Goal: Information Seeking & Learning: Learn about a topic

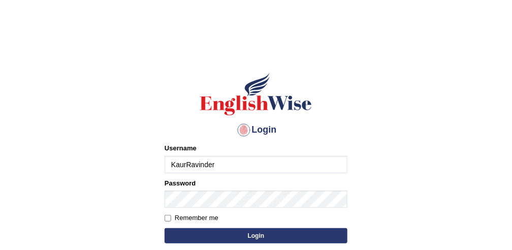
click at [221, 163] on input "KaurRavinder" at bounding box center [256, 164] width 183 height 17
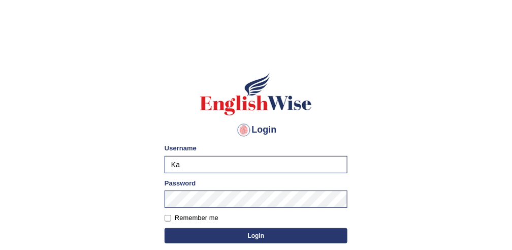
type input "K"
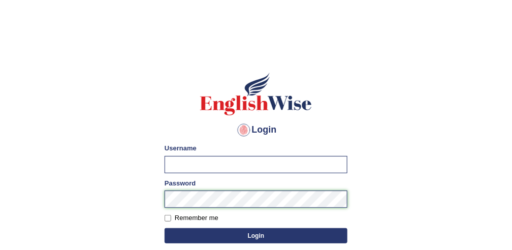
click at [212, 196] on div "Password" at bounding box center [256, 192] width 183 height 29
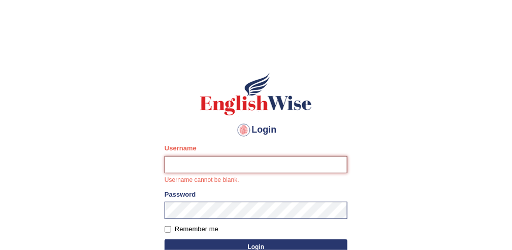
click at [173, 167] on input "Username" at bounding box center [256, 164] width 183 height 17
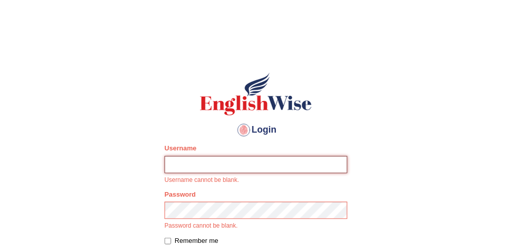
type input "obehi00"
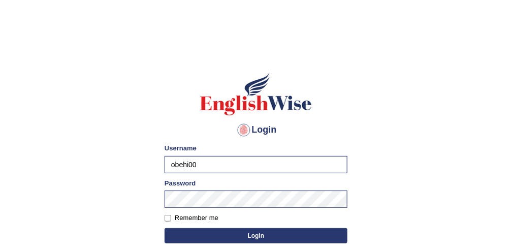
click at [178, 232] on button "Login" at bounding box center [256, 235] width 183 height 15
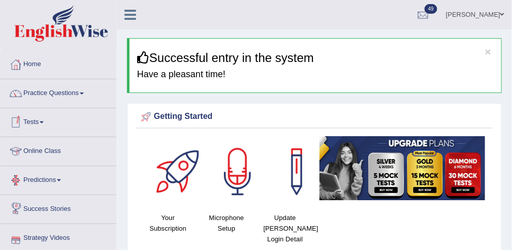
click at [53, 151] on link "Online Class" at bounding box center [59, 149] width 116 height 25
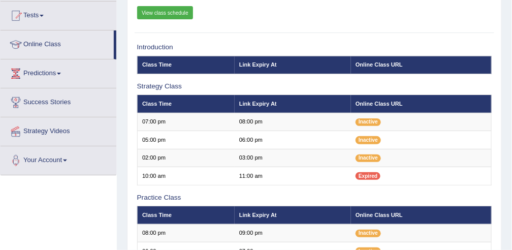
scroll to position [107, 0]
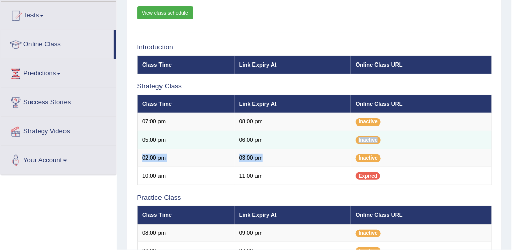
drag, startPoint x: 270, startPoint y: 152, endPoint x: 273, endPoint y: 145, distance: 7.5
click at [273, 145] on tbody "07:00 pm 08:00 pm Inactive 05:00 pm 06:00 pm Inactive" at bounding box center [314, 149] width 354 height 72
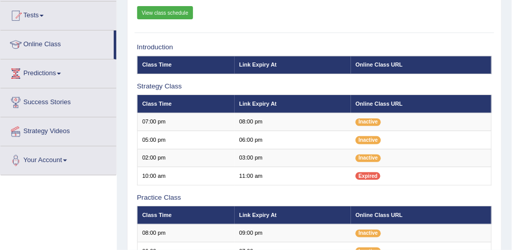
click at [299, 199] on h3 "Practice Class" at bounding box center [314, 198] width 355 height 8
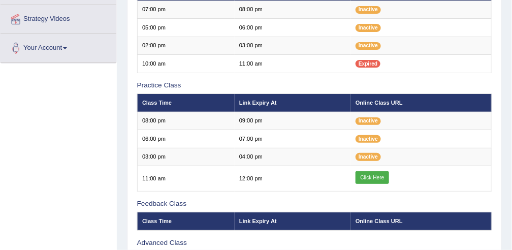
scroll to position [219, 0]
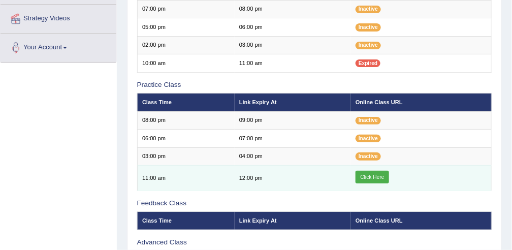
click at [374, 180] on link "Click Here" at bounding box center [372, 177] width 34 height 13
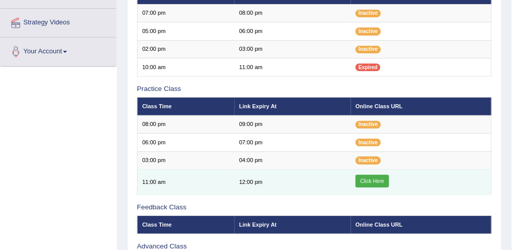
click at [374, 180] on link "Click Here" at bounding box center [372, 181] width 34 height 13
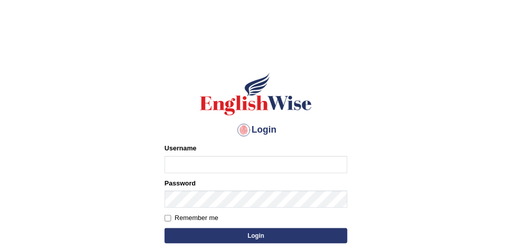
type input "obehi00"
click at [204, 237] on button "Login" at bounding box center [256, 235] width 183 height 15
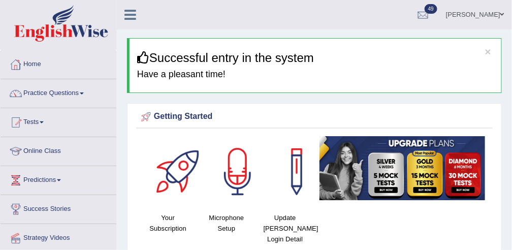
click at [54, 93] on link "Practice Questions" at bounding box center [59, 91] width 116 height 25
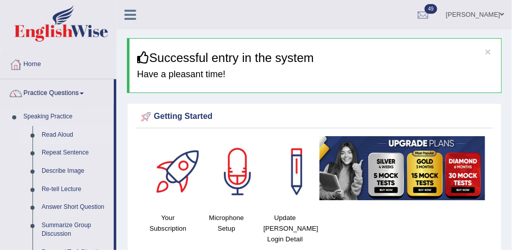
click at [48, 134] on link "Read Aloud" at bounding box center [75, 135] width 77 height 18
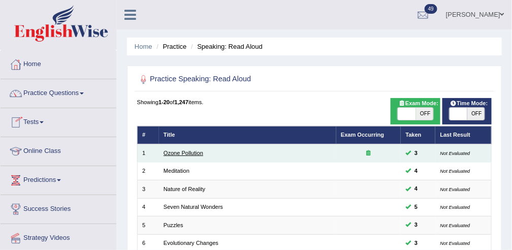
click at [184, 153] on link "Ozone Pollution" at bounding box center [184, 153] width 40 height 6
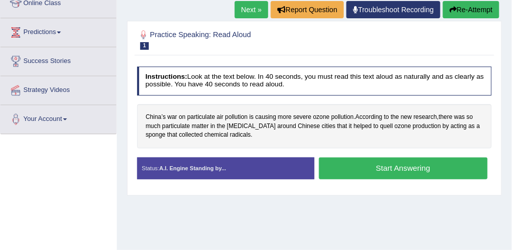
scroll to position [158, 0]
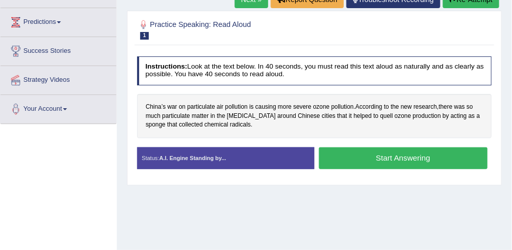
click at [372, 153] on button "Start Answering" at bounding box center [403, 158] width 169 height 22
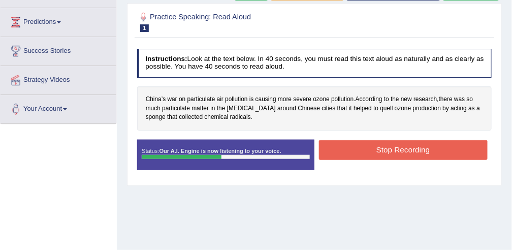
click at [372, 153] on button "Stop Recording" at bounding box center [403, 150] width 169 height 20
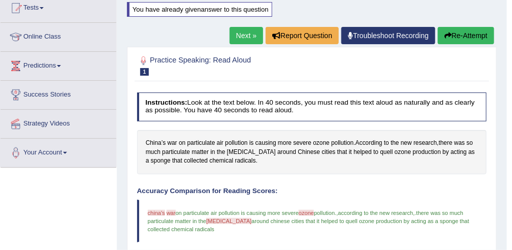
scroll to position [0, 0]
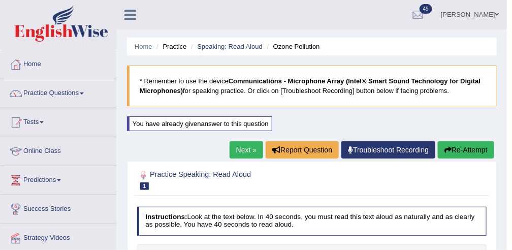
click at [239, 148] on link "Next »" at bounding box center [247, 149] width 34 height 17
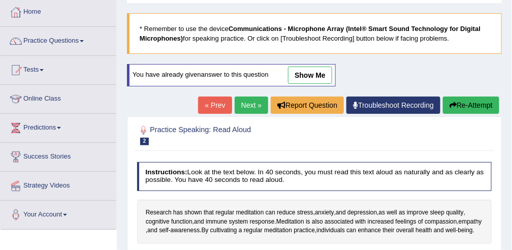
scroll to position [51, 0]
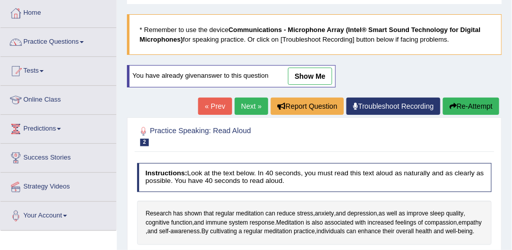
click at [308, 77] on link "show me" at bounding box center [310, 76] width 44 height 17
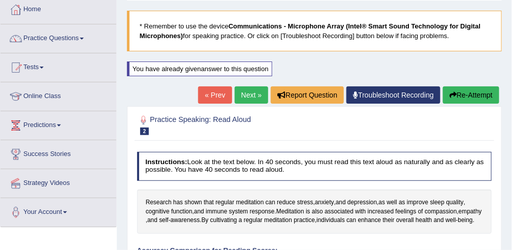
scroll to position [54, 0]
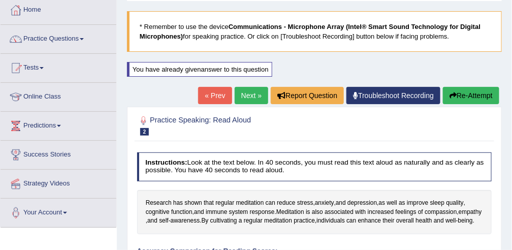
click at [259, 96] on link "Next »" at bounding box center [252, 95] width 34 height 17
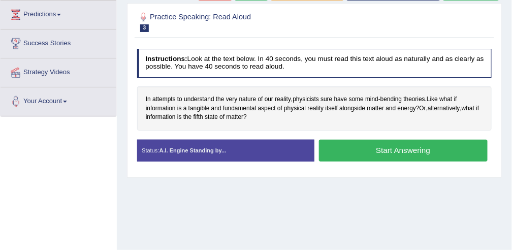
scroll to position [167, 0]
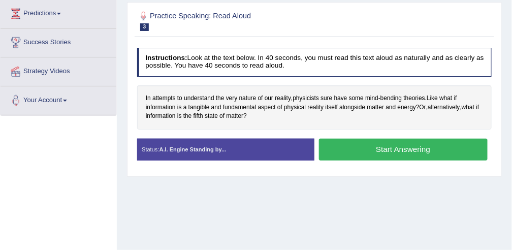
click at [358, 143] on button "Start Answering" at bounding box center [403, 150] width 169 height 22
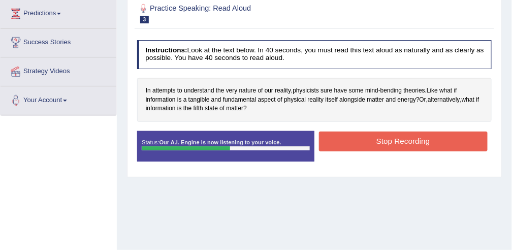
click at [358, 143] on button "Stop Recording" at bounding box center [403, 142] width 169 height 20
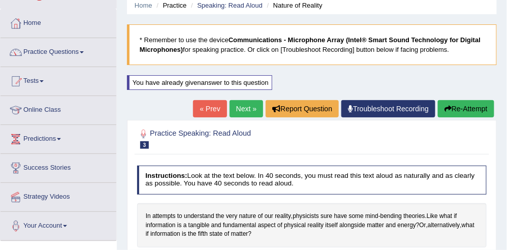
scroll to position [0, 0]
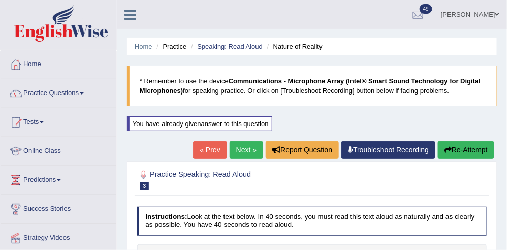
click at [252, 146] on link "Next »" at bounding box center [247, 149] width 34 height 17
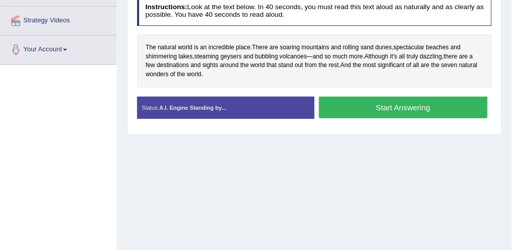
scroll to position [216, 0]
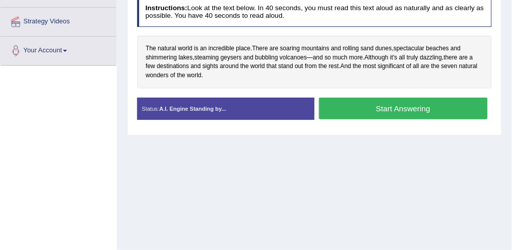
click at [452, 103] on button "Start Answering" at bounding box center [403, 109] width 169 height 22
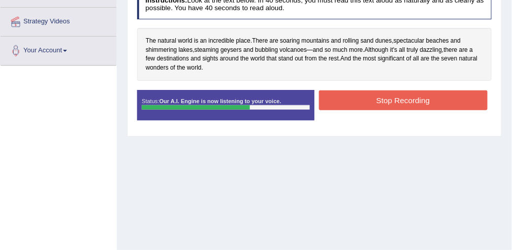
click at [343, 98] on button "Stop Recording" at bounding box center [403, 100] width 169 height 20
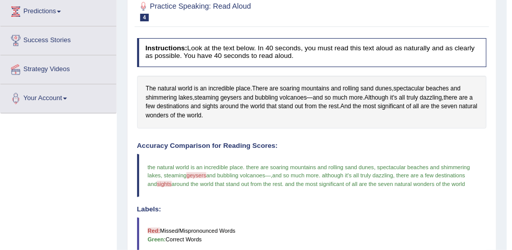
scroll to position [106, 0]
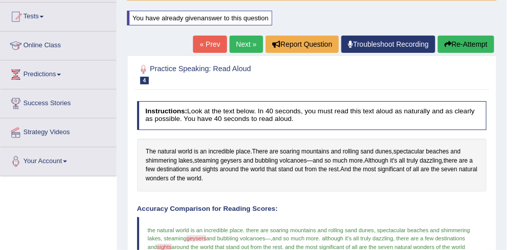
click at [249, 43] on link "Next »" at bounding box center [247, 44] width 34 height 17
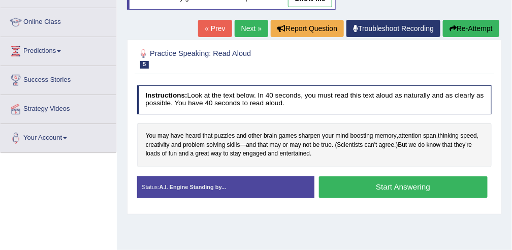
scroll to position [130, 0]
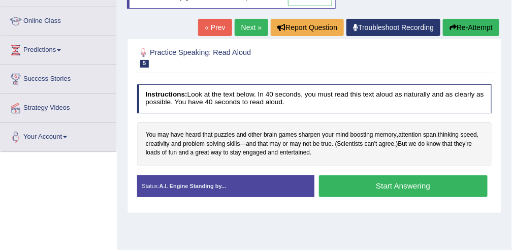
click at [338, 187] on button "Start Answering" at bounding box center [403, 186] width 169 height 22
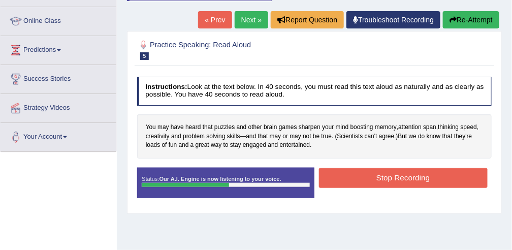
click at [343, 176] on button "Stop Recording" at bounding box center [403, 178] width 169 height 20
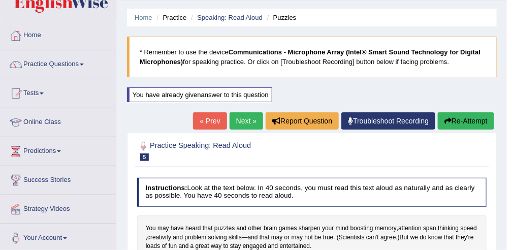
scroll to position [0, 0]
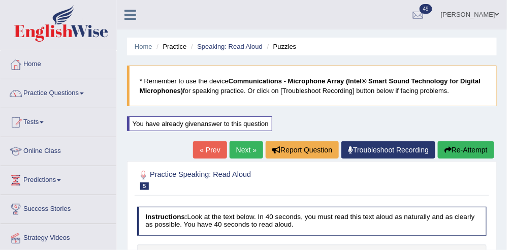
click at [244, 150] on link "Next »" at bounding box center [247, 149] width 34 height 17
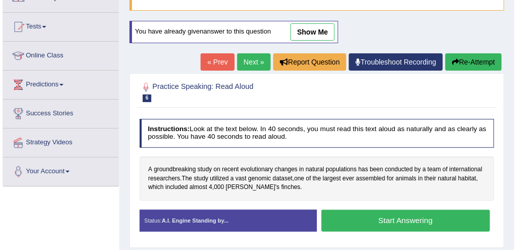
scroll to position [191, 0]
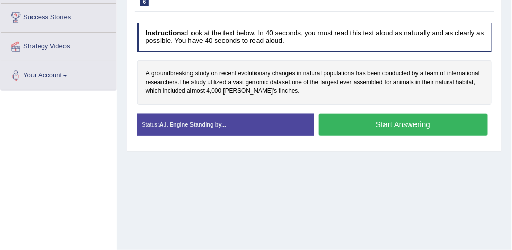
click at [338, 119] on button "Start Answering" at bounding box center [403, 125] width 169 height 22
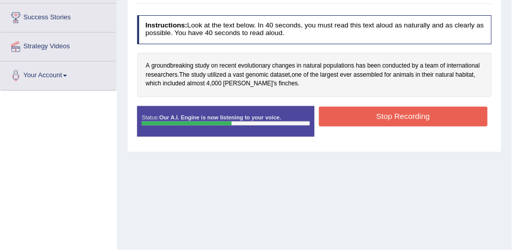
click at [338, 119] on button "Stop Recording" at bounding box center [403, 117] width 169 height 20
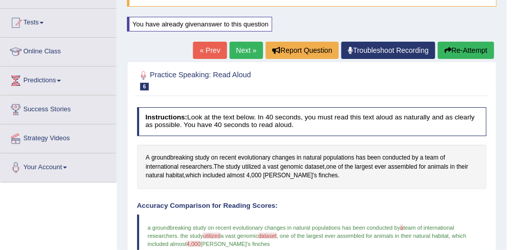
scroll to position [89, 0]
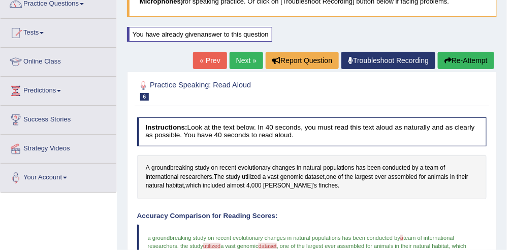
click at [246, 55] on link "Next »" at bounding box center [247, 60] width 34 height 17
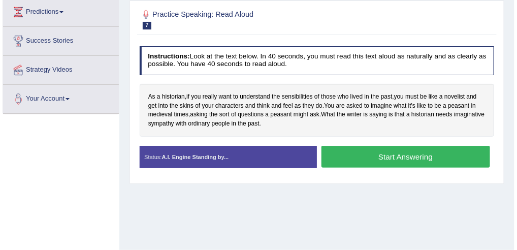
scroll to position [174, 0]
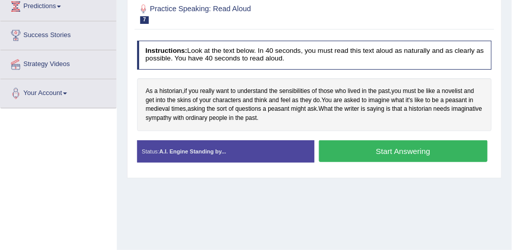
click at [332, 150] on button "Start Answering" at bounding box center [403, 151] width 169 height 22
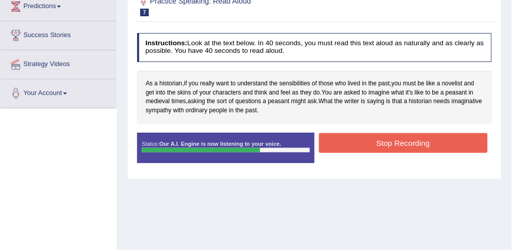
click at [338, 141] on button "Stop Recording" at bounding box center [403, 143] width 169 height 20
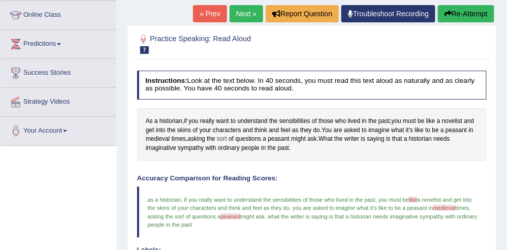
scroll to position [132, 0]
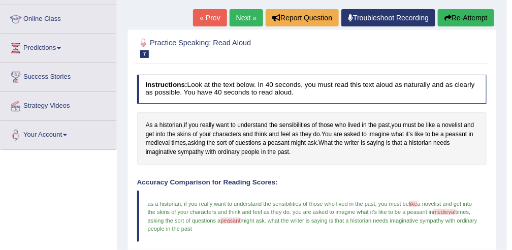
click at [247, 20] on link "Next »" at bounding box center [247, 17] width 34 height 17
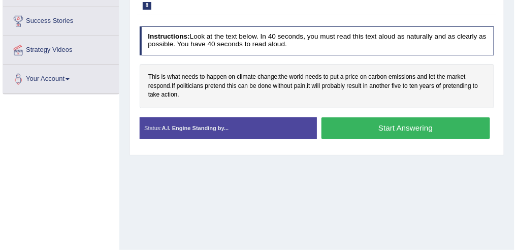
scroll to position [188, 0]
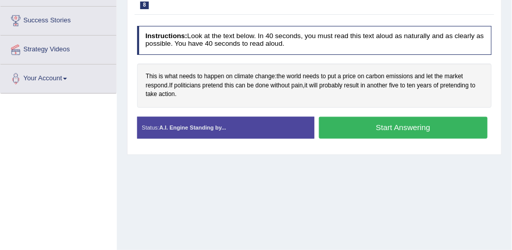
click at [367, 129] on button "Start Answering" at bounding box center [403, 128] width 169 height 22
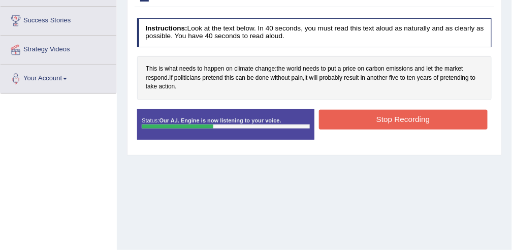
click at [381, 119] on button "Stop Recording" at bounding box center [403, 120] width 169 height 20
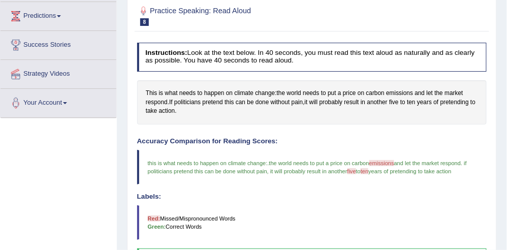
scroll to position [133, 0]
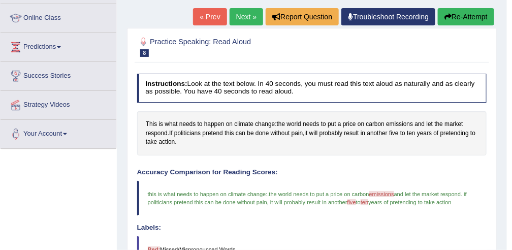
click at [242, 16] on link "Next »" at bounding box center [247, 16] width 34 height 17
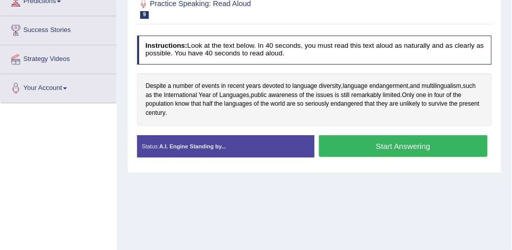
scroll to position [196, 0]
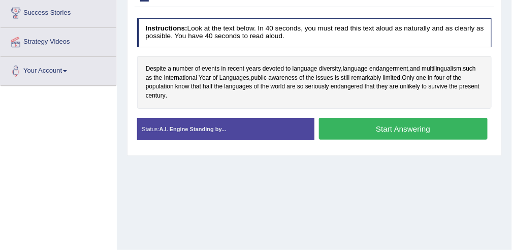
click at [333, 131] on button "Start Answering" at bounding box center [403, 129] width 169 height 22
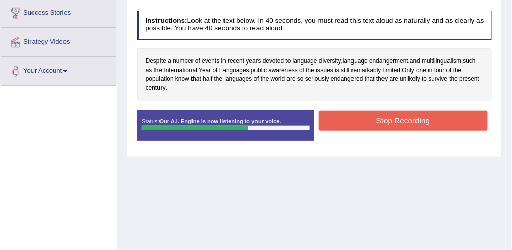
click at [368, 115] on button "Stop Recording" at bounding box center [403, 121] width 169 height 20
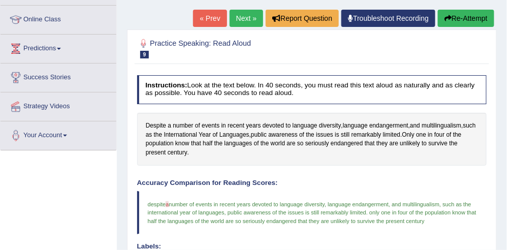
scroll to position [117, 0]
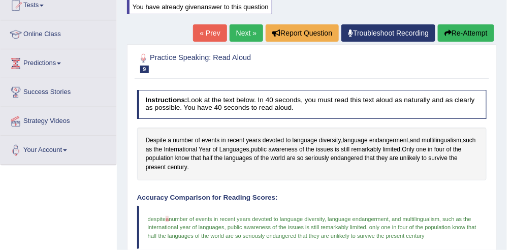
drag, startPoint x: 261, startPoint y: 35, endPoint x: 254, endPoint y: 34, distance: 7.3
click at [254, 34] on div "« Prev Next » Report Question Troubleshoot Recording Re-Attempt" at bounding box center [345, 34] width 304 height 20
click at [254, 34] on link "Next »" at bounding box center [247, 32] width 34 height 17
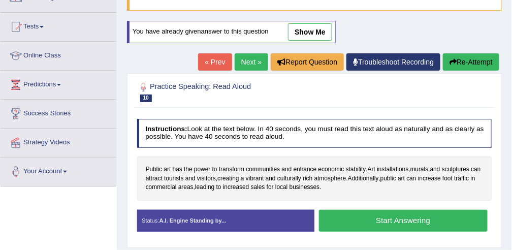
scroll to position [99, 0]
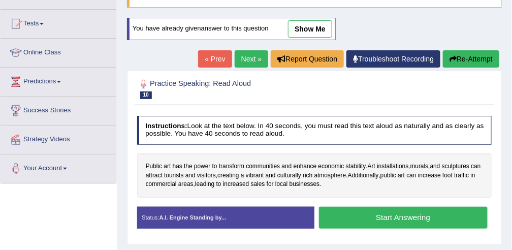
click at [355, 213] on button "Start Answering" at bounding box center [403, 218] width 169 height 22
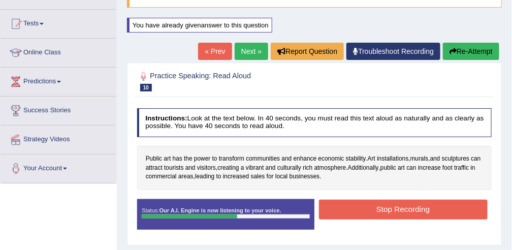
click at [356, 207] on button "Stop Recording" at bounding box center [403, 210] width 169 height 20
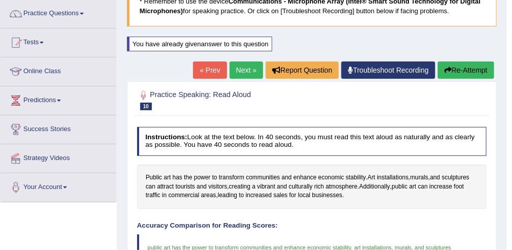
scroll to position [80, 0]
click at [245, 67] on link "Next »" at bounding box center [247, 69] width 34 height 17
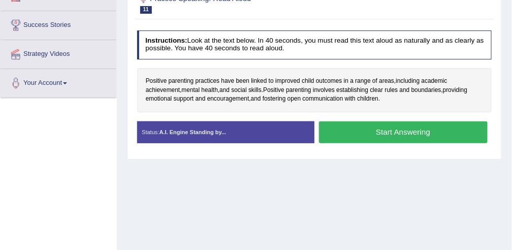
scroll to position [180, 0]
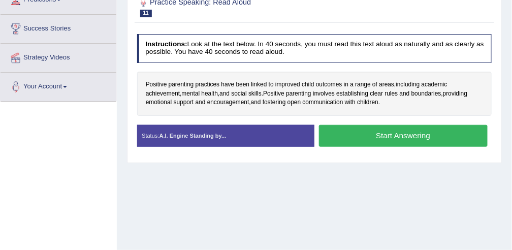
click at [367, 133] on button "Start Answering" at bounding box center [403, 136] width 169 height 22
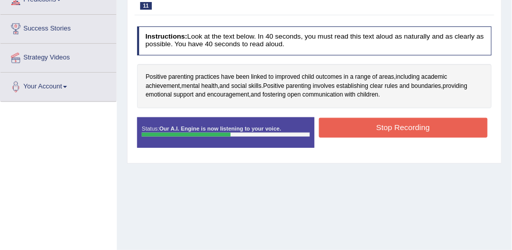
click at [372, 123] on button "Stop Recording" at bounding box center [403, 128] width 169 height 20
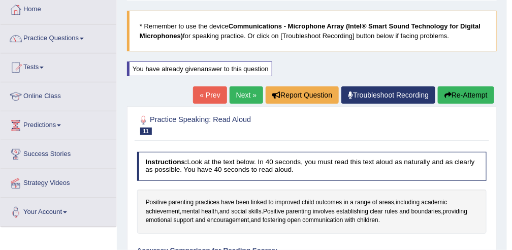
scroll to position [47, 0]
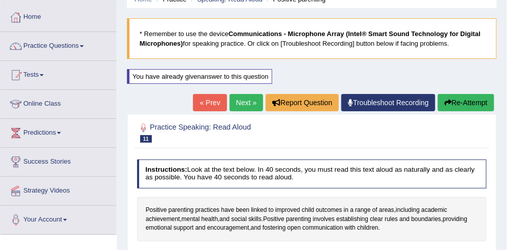
click at [251, 105] on link "Next »" at bounding box center [247, 102] width 34 height 17
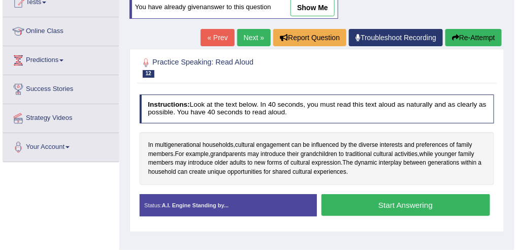
scroll to position [149, 0]
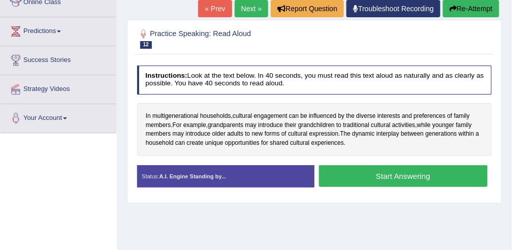
click at [343, 175] on button "Start Answering" at bounding box center [403, 176] width 169 height 22
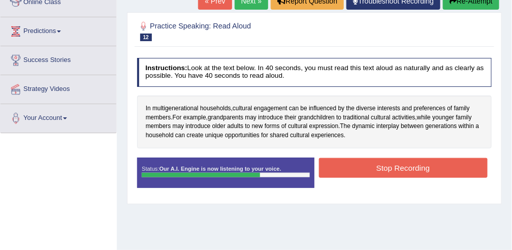
click at [343, 175] on button "Stop Recording" at bounding box center [403, 168] width 169 height 20
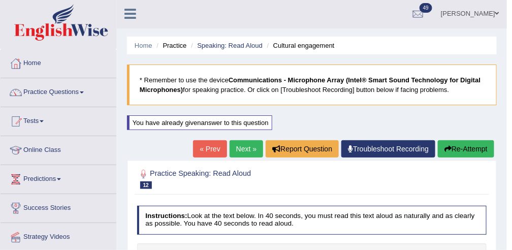
scroll to position [0, 0]
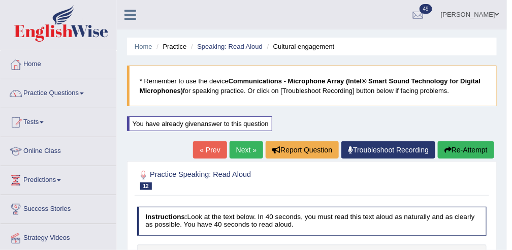
click at [253, 154] on link "Next »" at bounding box center [247, 149] width 34 height 17
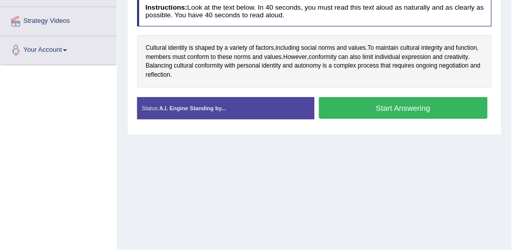
scroll to position [215, 0]
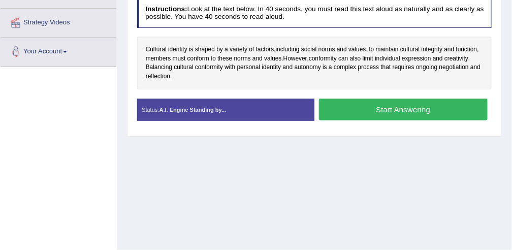
click at [375, 104] on button "Start Answering" at bounding box center [403, 110] width 169 height 22
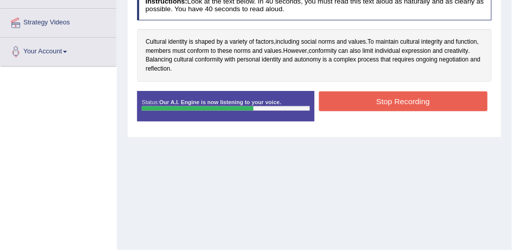
click at [375, 104] on button "Stop Recording" at bounding box center [403, 101] width 169 height 20
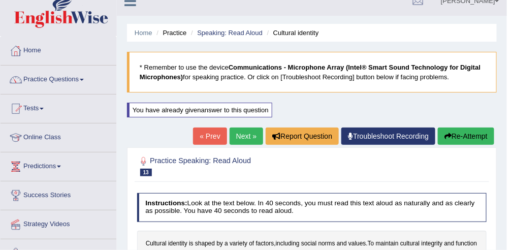
scroll to position [0, 0]
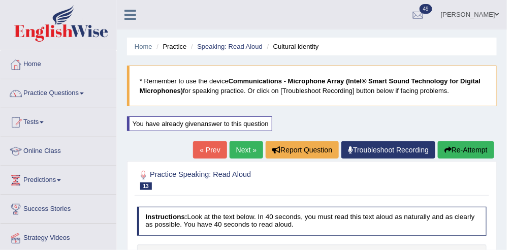
click at [253, 151] on link "Next »" at bounding box center [247, 149] width 34 height 17
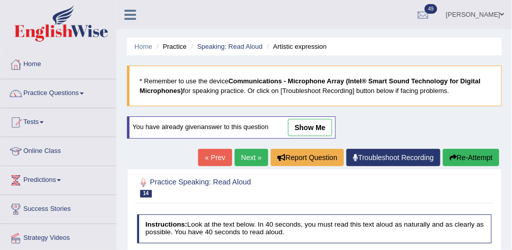
click at [476, 155] on button "Re-Attempt" at bounding box center [471, 157] width 56 height 17
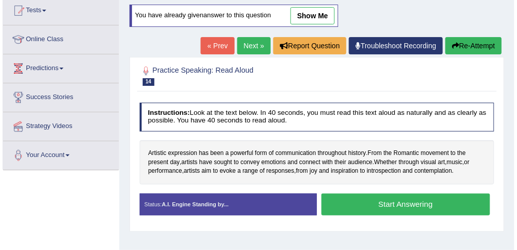
scroll to position [139, 0]
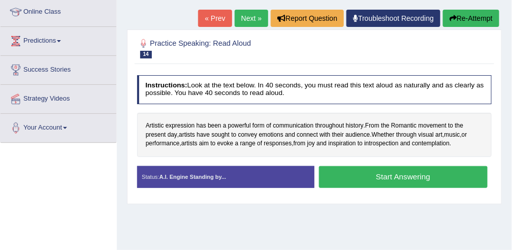
click at [355, 178] on button "Start Answering" at bounding box center [403, 177] width 169 height 22
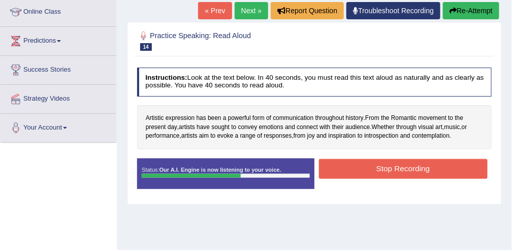
click at [359, 168] on button "Stop Recording" at bounding box center [403, 169] width 169 height 20
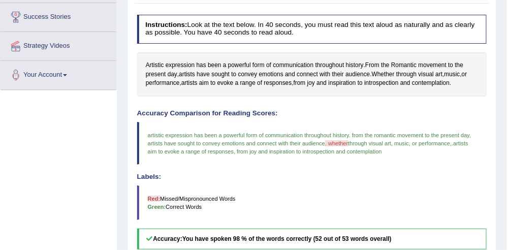
scroll to position [122, 0]
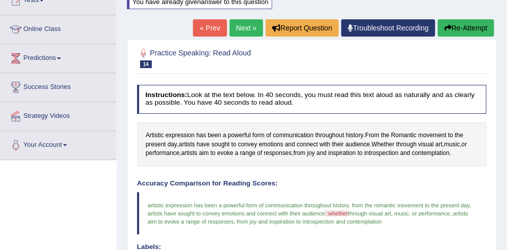
click at [252, 17] on div "You have already given answer to this question" at bounding box center [200, 6] width 147 height 25
click at [249, 24] on link "Next »" at bounding box center [247, 27] width 34 height 17
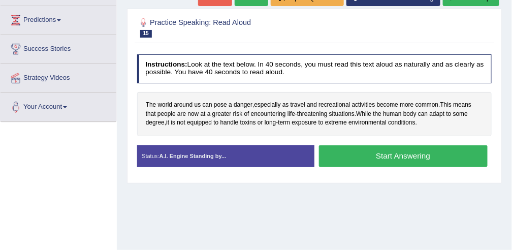
scroll to position [167, 0]
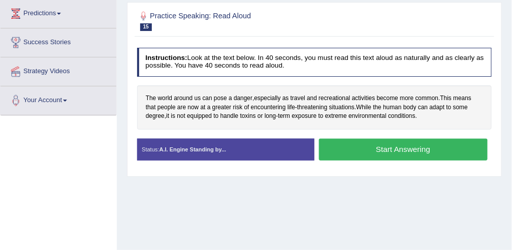
click at [356, 150] on button "Start Answering" at bounding box center [403, 150] width 169 height 22
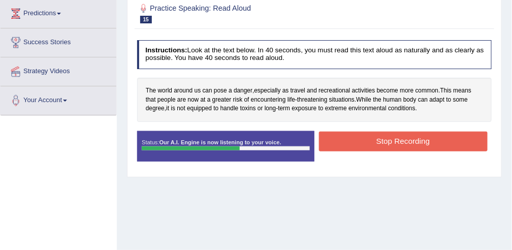
click at [360, 144] on button "Stop Recording" at bounding box center [403, 142] width 169 height 20
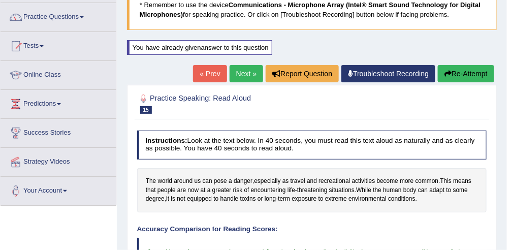
scroll to position [67, 0]
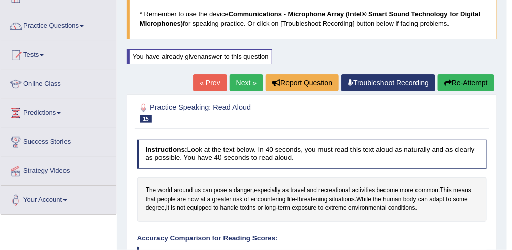
click at [245, 77] on link "Next »" at bounding box center [247, 82] width 34 height 17
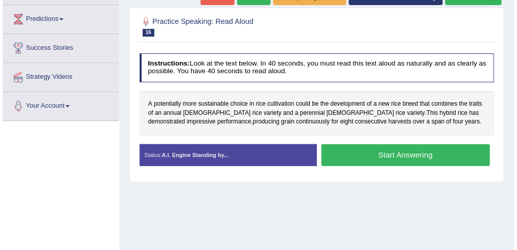
scroll to position [161, 0]
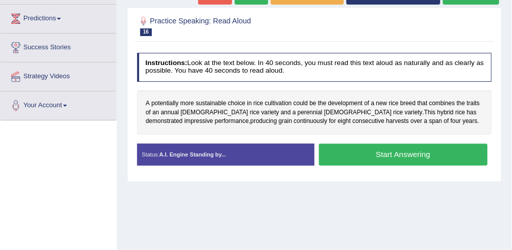
click at [360, 154] on button "Start Answering" at bounding box center [403, 155] width 169 height 22
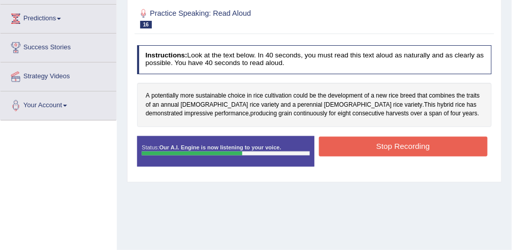
click at [367, 146] on button "Stop Recording" at bounding box center [403, 147] width 169 height 20
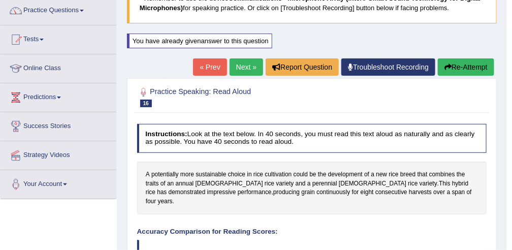
scroll to position [80, 0]
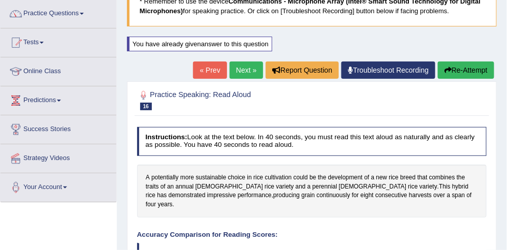
click at [249, 64] on link "Next »" at bounding box center [247, 69] width 34 height 17
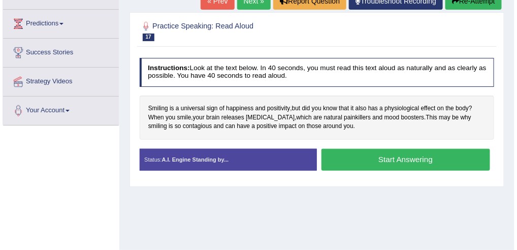
scroll to position [156, 0]
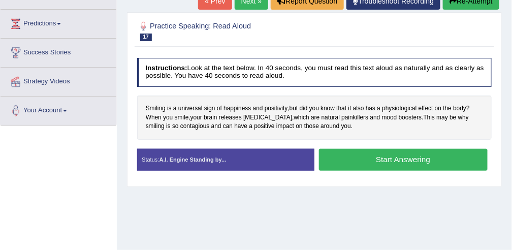
click at [320, 159] on button "Start Answering" at bounding box center [403, 160] width 169 height 22
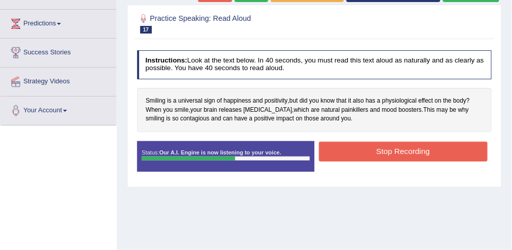
click at [361, 143] on button "Stop Recording" at bounding box center [403, 152] width 169 height 20
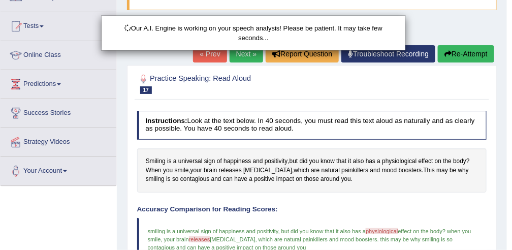
scroll to position [96, 0]
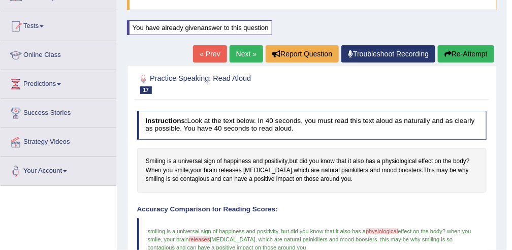
click at [246, 55] on link "Next »" at bounding box center [247, 53] width 34 height 17
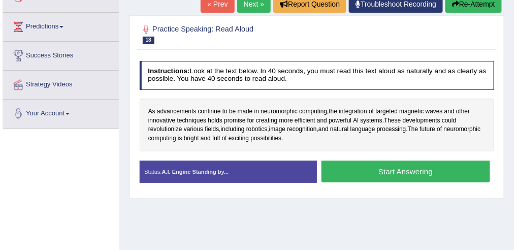
scroll to position [154, 0]
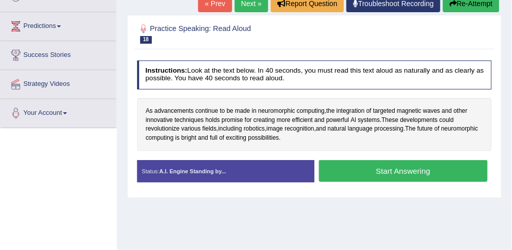
click at [352, 168] on button "Start Answering" at bounding box center [403, 171] width 169 height 22
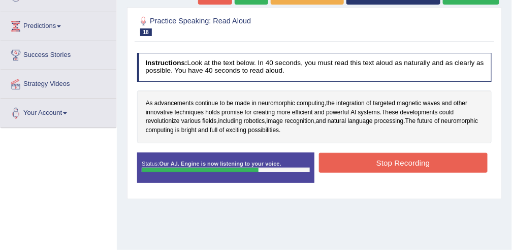
click at [352, 168] on button "Stop Recording" at bounding box center [403, 163] width 169 height 20
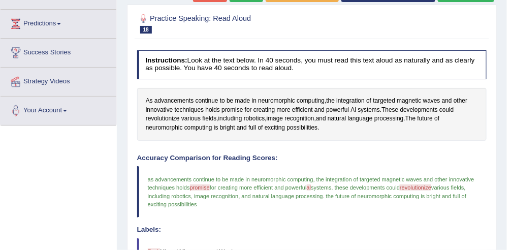
scroll to position [0, 0]
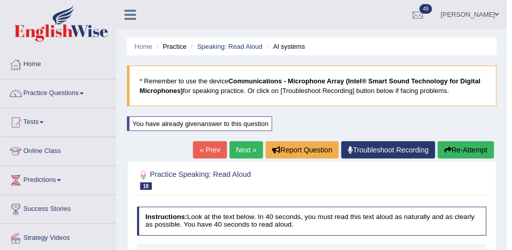
click at [259, 145] on link "Next »" at bounding box center [247, 149] width 34 height 17
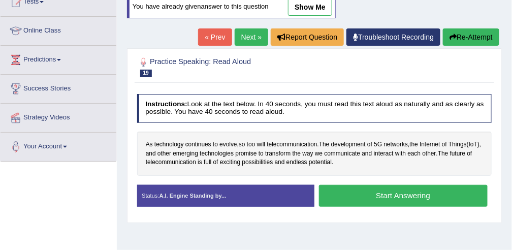
scroll to position [165, 0]
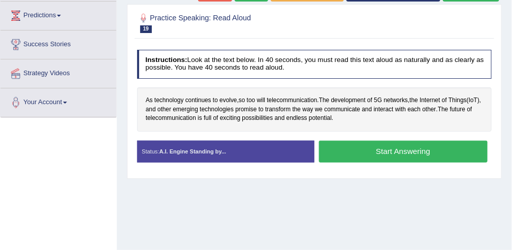
click at [358, 153] on button "Start Answering" at bounding box center [403, 152] width 169 height 22
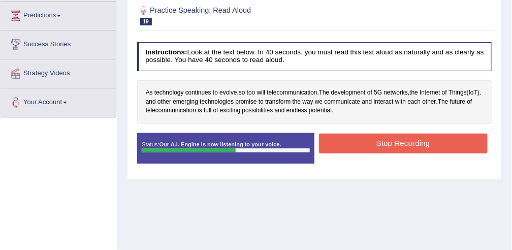
click at [367, 143] on button "Stop Recording" at bounding box center [403, 144] width 169 height 20
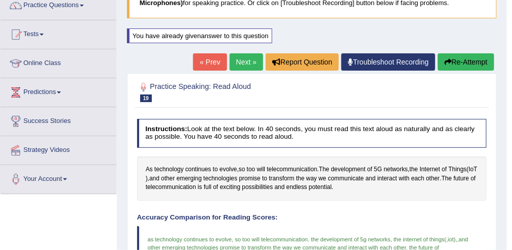
scroll to position [42, 0]
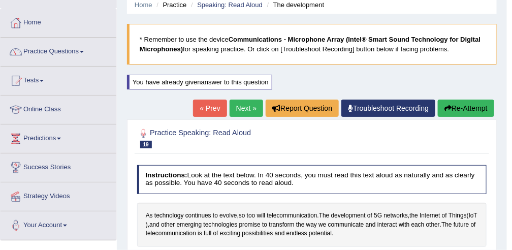
click at [254, 106] on link "Next »" at bounding box center [247, 108] width 34 height 17
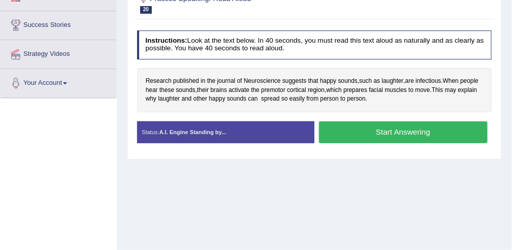
scroll to position [194, 0]
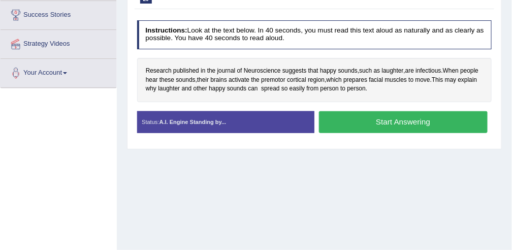
click at [357, 115] on button "Start Answering" at bounding box center [403, 122] width 169 height 22
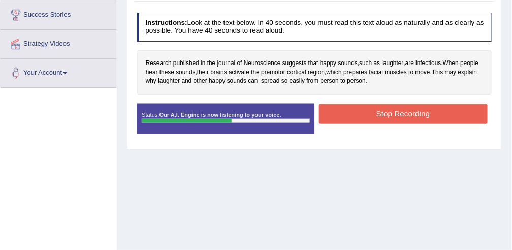
click at [357, 115] on button "Stop Recording" at bounding box center [403, 114] width 169 height 20
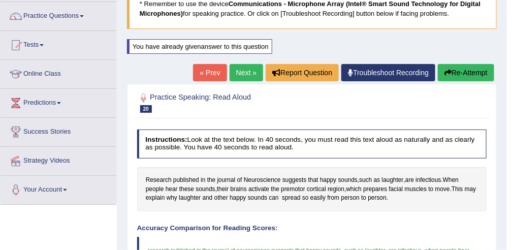
scroll to position [57, 0]
